Goal: Task Accomplishment & Management: Use online tool/utility

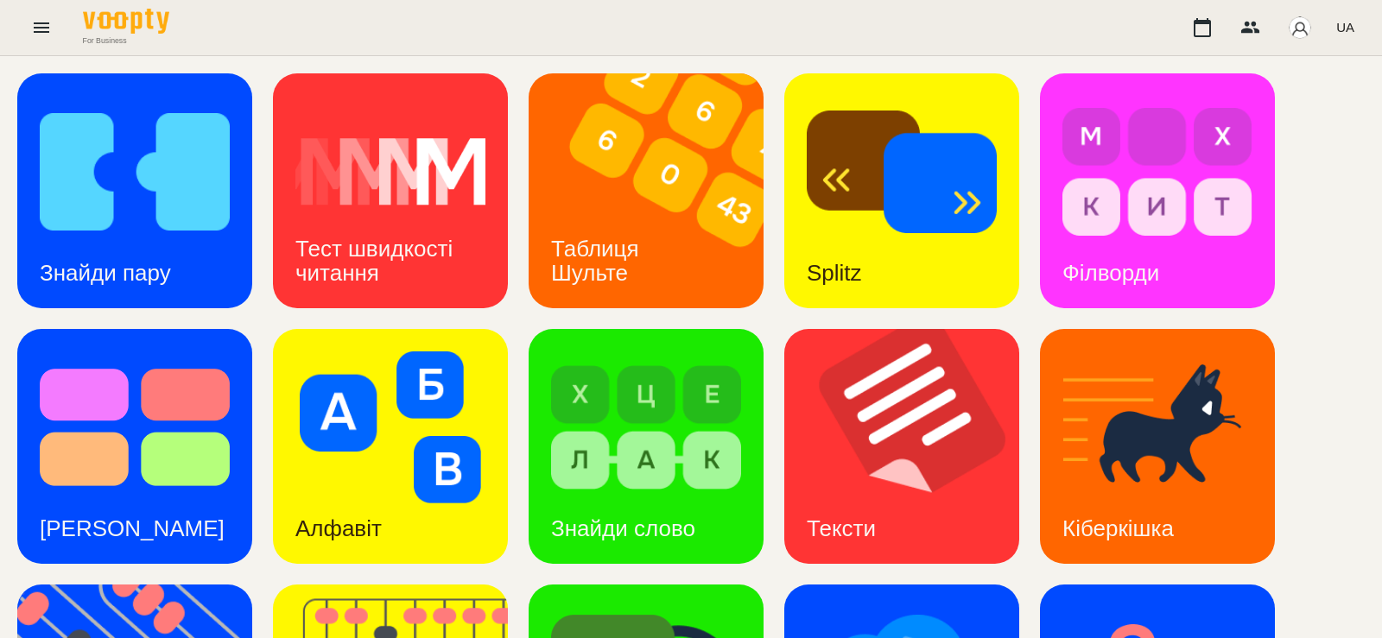
scroll to position [454, 0]
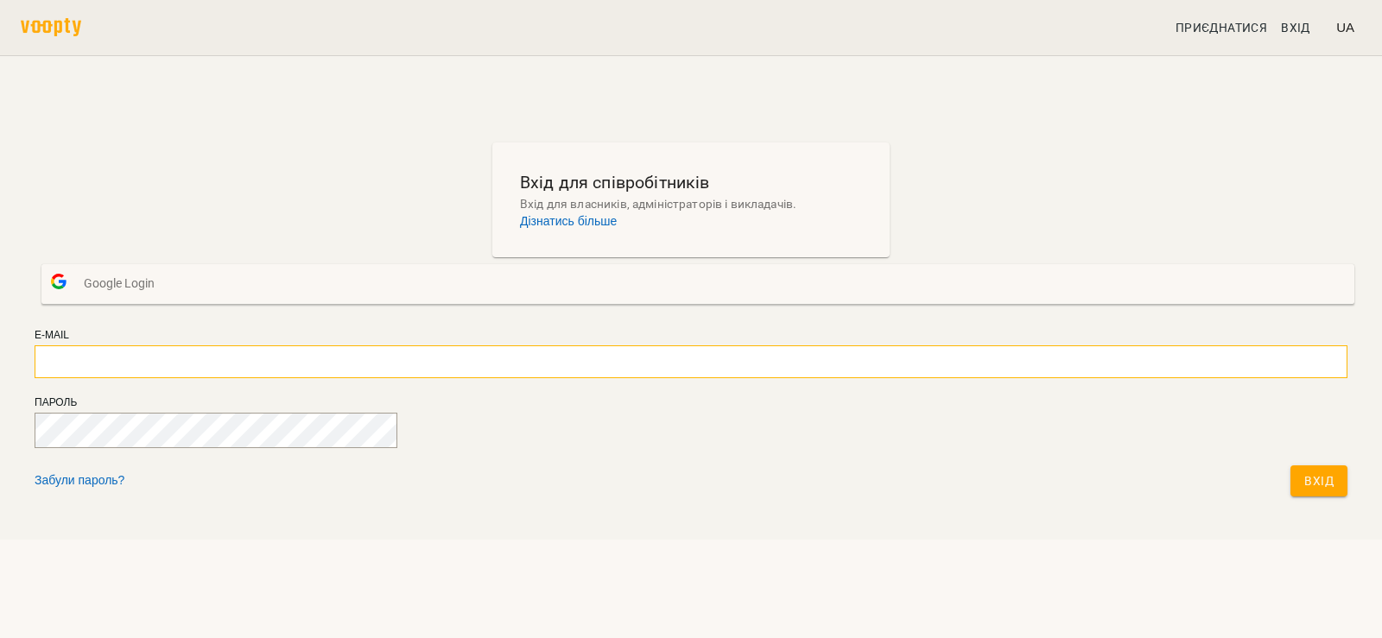
drag, startPoint x: 552, startPoint y: 389, endPoint x: 596, endPoint y: 410, distance: 49.1
click at [553, 378] on input "email" at bounding box center [691, 361] width 1313 height 33
click at [991, 440] on div "Вхід для співробітників Вхід для власників, адміністраторів і викладачів. Дізна…" at bounding box center [691, 324] width 1327 height 377
click at [416, 228] on div "Вхід для співробітників Вхід для власників, адміністраторів і викладачів. Дізна…" at bounding box center [691, 324] width 1327 height 377
click at [656, 378] on input "email" at bounding box center [691, 361] width 1313 height 33
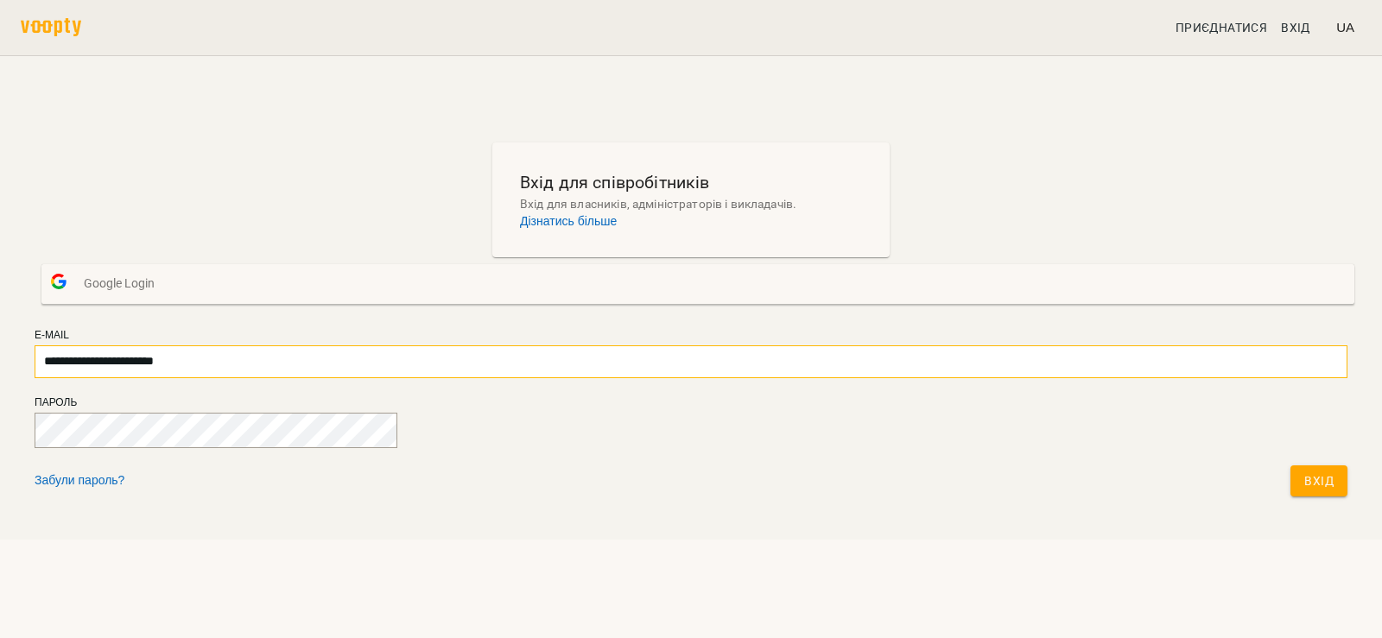
type input "**********"
click at [1304, 491] on span "Вхід" at bounding box center [1318, 481] width 29 height 21
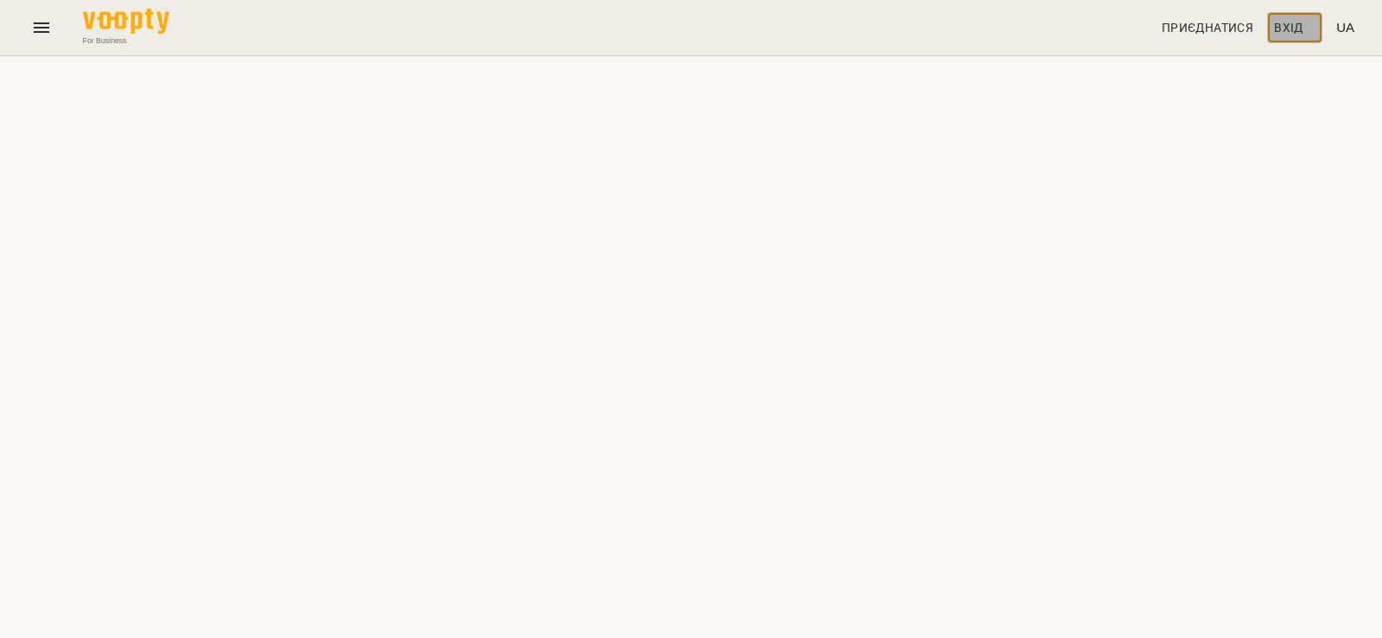
click at [1284, 22] on span "Вхід" at bounding box center [1288, 27] width 29 height 21
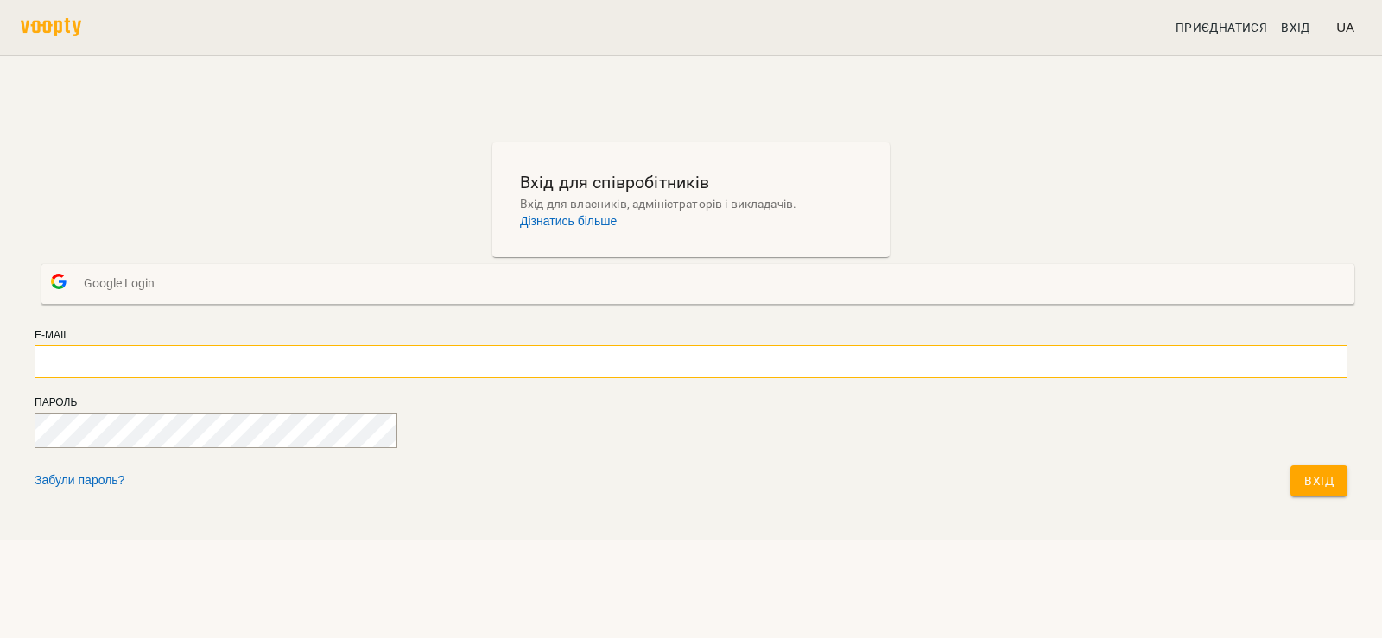
type input "**********"
click at [1290, 497] on button "Вхід" at bounding box center [1318, 481] width 57 height 31
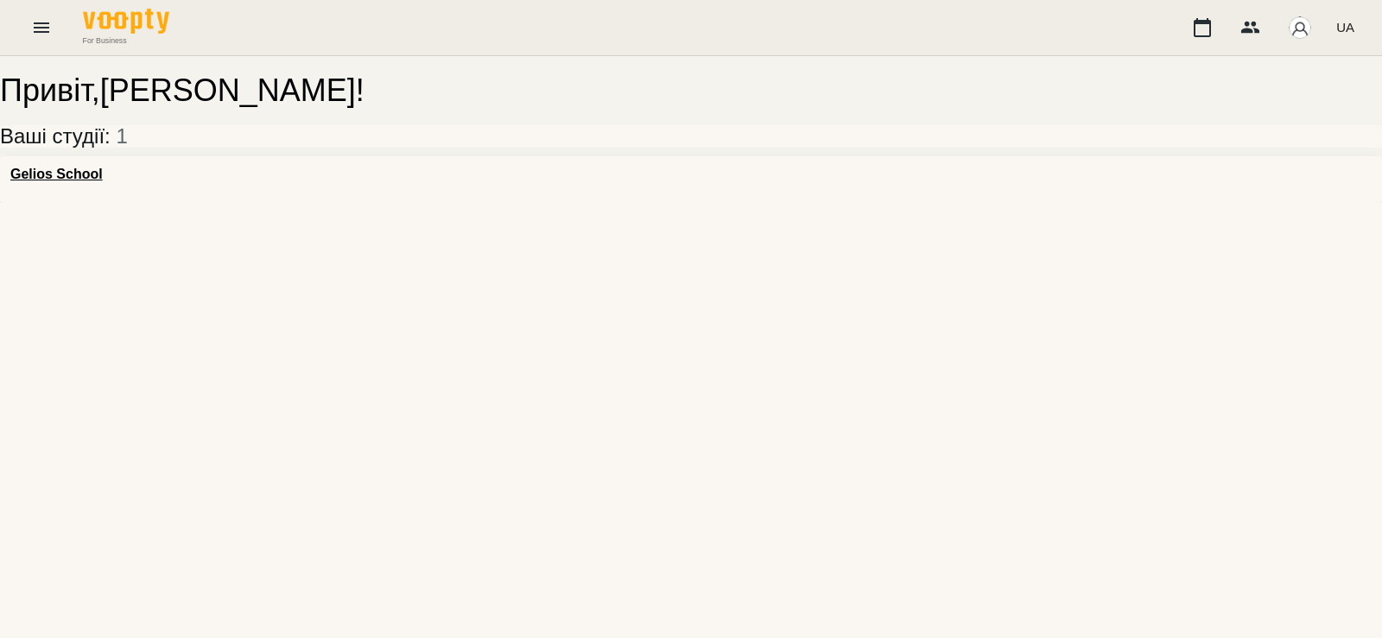
drag, startPoint x: 301, startPoint y: 209, endPoint x: 58, endPoint y: 187, distance: 244.6
click at [271, 203] on div "Gelios School" at bounding box center [691, 179] width 1382 height 47
click at [46, 182] on h3 "Gelios School" at bounding box center [56, 175] width 92 height 16
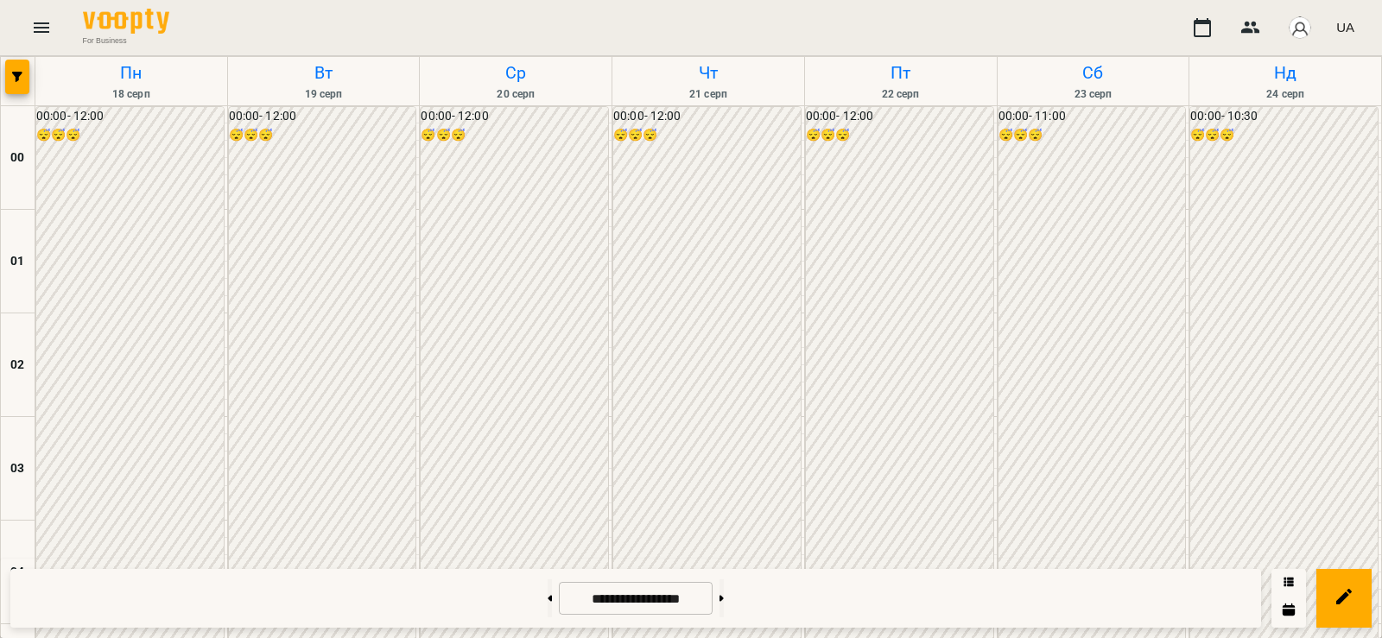
scroll to position [1612, 0]
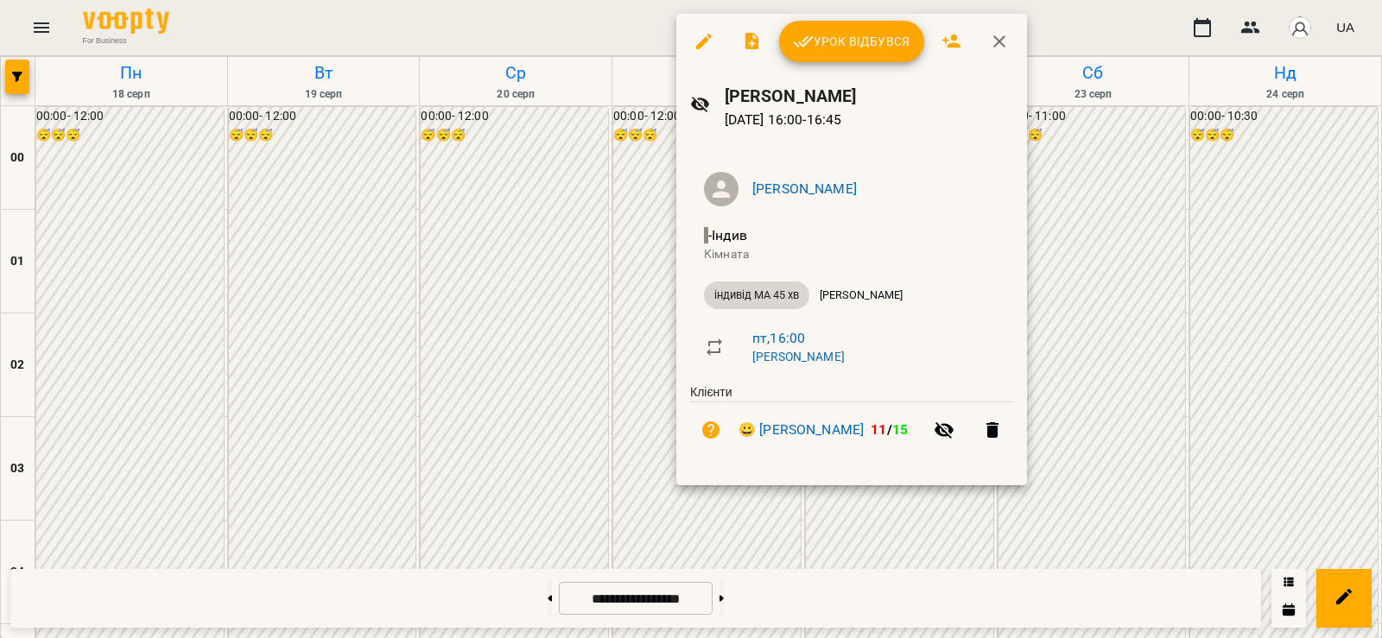
click at [839, 37] on span "Урок відбувся" at bounding box center [851, 41] width 117 height 21
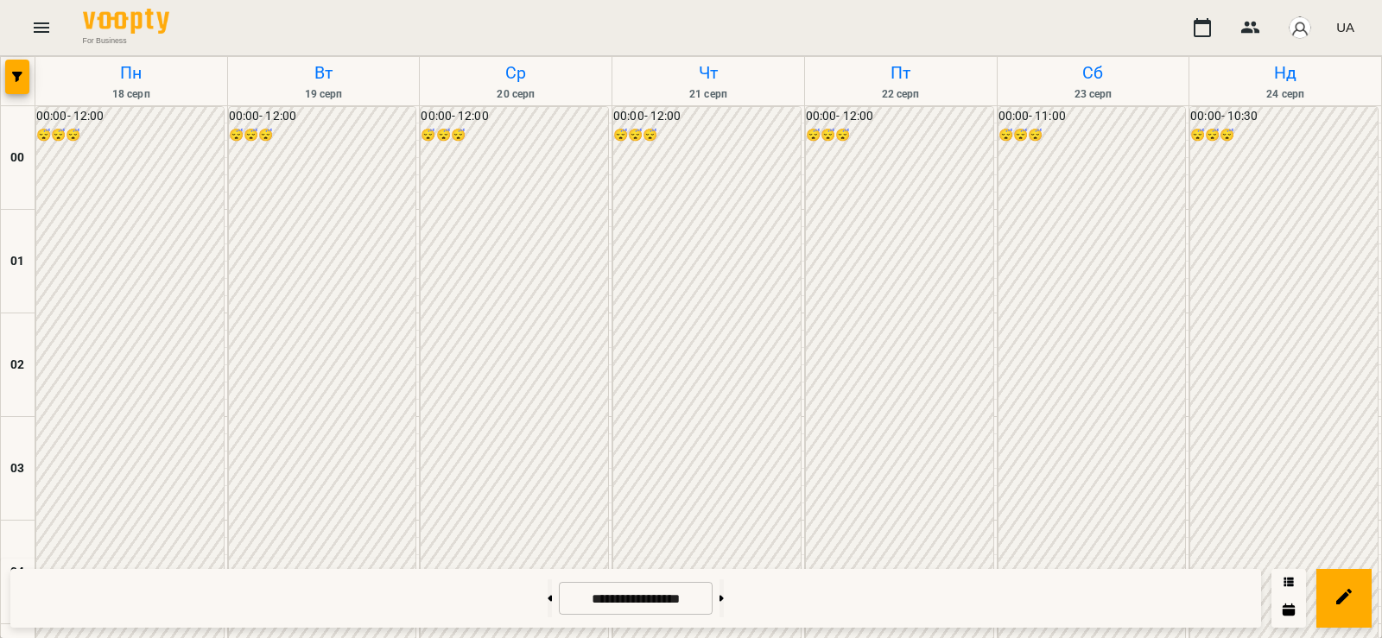
scroll to position [2015, 0]
